Goal: Task Accomplishment & Management: Use online tool/utility

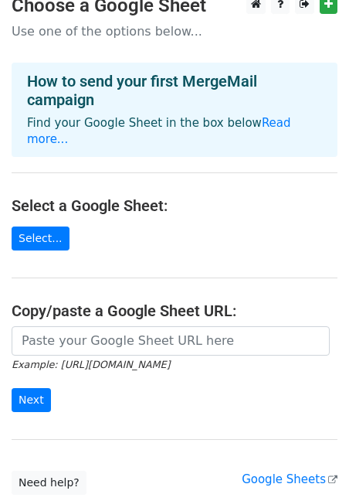
scroll to position [18, 0]
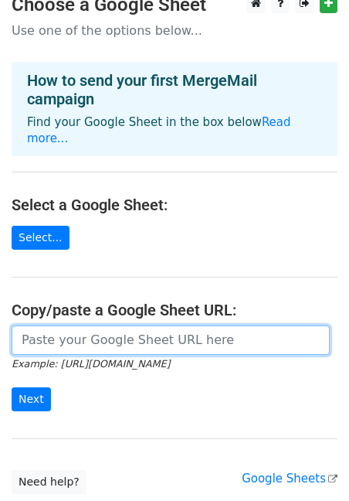
click at [77, 328] on input "url" at bounding box center [171, 340] width 319 height 29
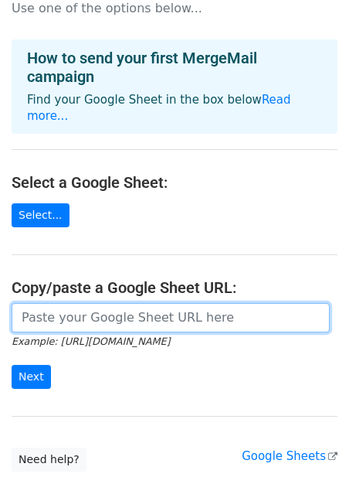
scroll to position [0, 0]
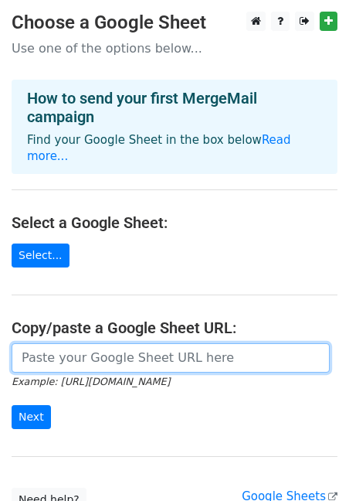
click at [131, 346] on input "url" at bounding box center [171, 357] width 319 height 29
paste input "https://docs.google.com/spreadsheets/d/1_2PZyPaKj6a24-mQHTcTiEkf9EB9zN3xwS41YaM…"
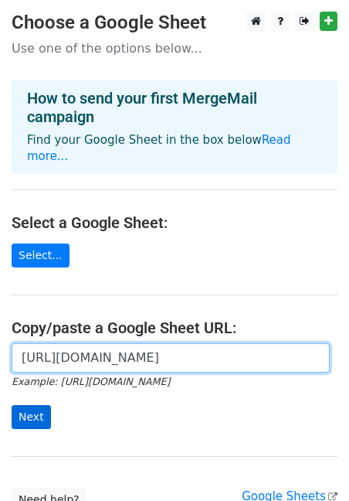
type input "https://docs.google.com/spreadsheets/d/1_2PZyPaKj6a24-mQHTcTiEkf9EB9zN3xwS41YaM…"
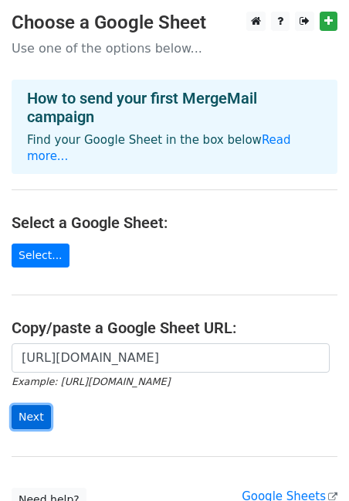
scroll to position [0, 0]
click at [27, 407] on input "Next" at bounding box center [31, 417] width 39 height 24
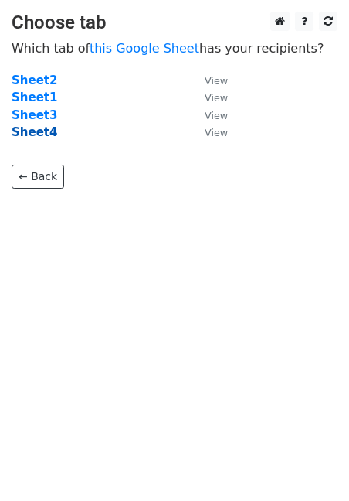
click at [40, 134] on strong "Sheet4" at bounding box center [35, 132] width 46 height 14
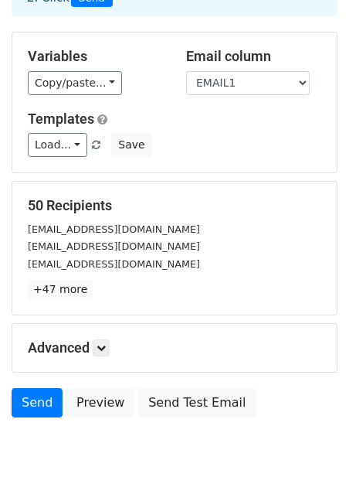
scroll to position [96, 0]
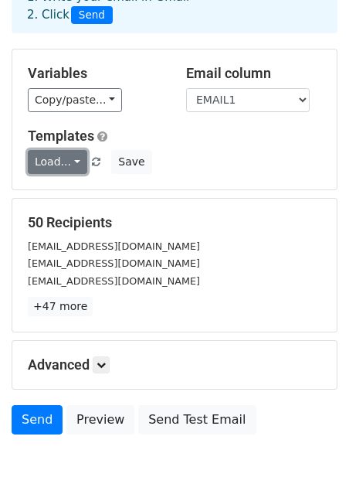
click at [70, 160] on link "Load..." at bounding box center [58, 162] width 60 height 24
click at [73, 163] on link "Load..." at bounding box center [58, 162] width 60 height 24
click at [115, 196] on h6 "No templates saved" at bounding box center [101, 196] width 145 height 26
click at [73, 162] on link "Load..." at bounding box center [58, 162] width 60 height 24
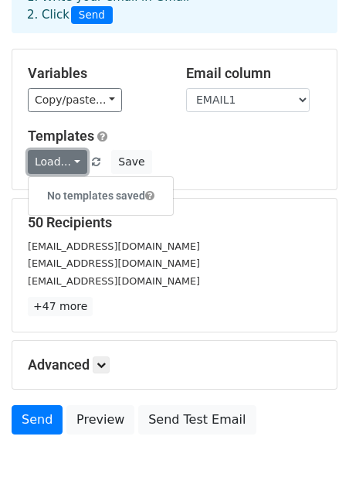
click at [73, 162] on link "Load..." at bounding box center [58, 162] width 60 height 24
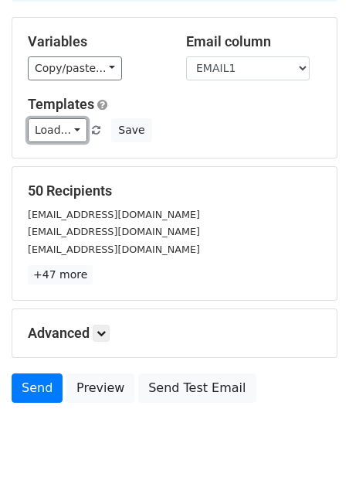
scroll to position [161, 0]
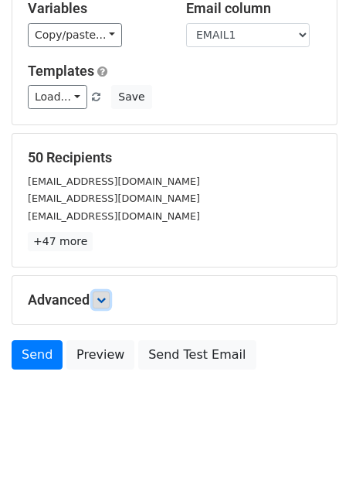
click at [105, 295] on icon at bounding box center [101, 299] width 9 height 9
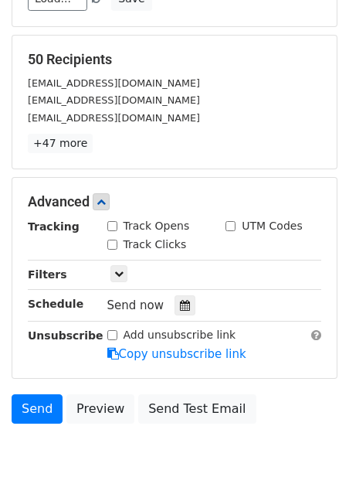
scroll to position [312, 0]
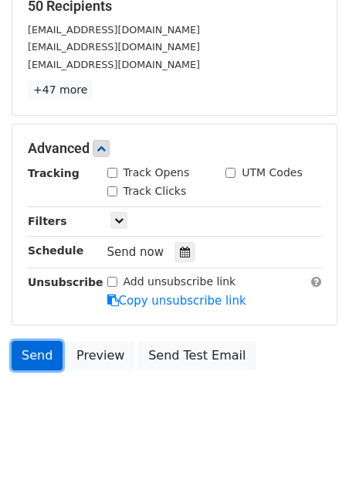
click at [31, 360] on link "Send" at bounding box center [37, 355] width 51 height 29
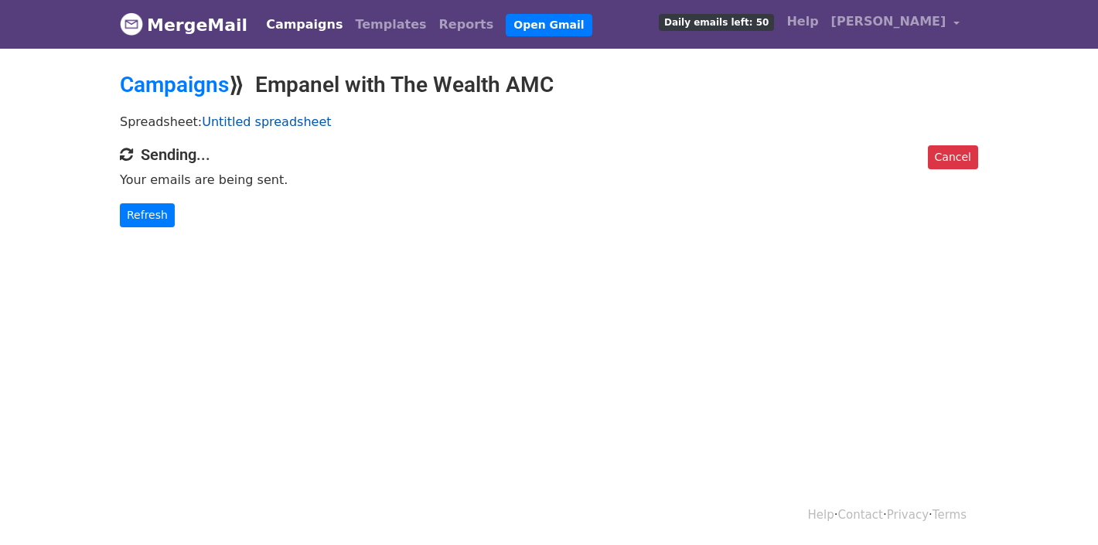
click at [228, 122] on link "Untitled spreadsheet" at bounding box center [266, 121] width 129 height 15
